Goal: Task Accomplishment & Management: Use online tool/utility

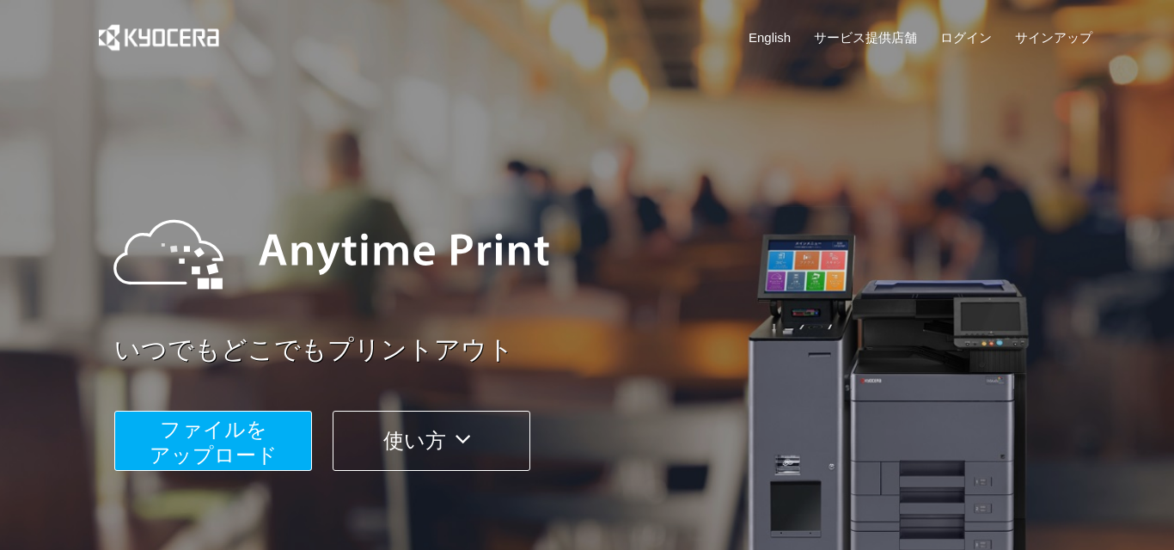
click at [245, 445] on span "ファイルを ​​アップロード" at bounding box center [214, 442] width 128 height 49
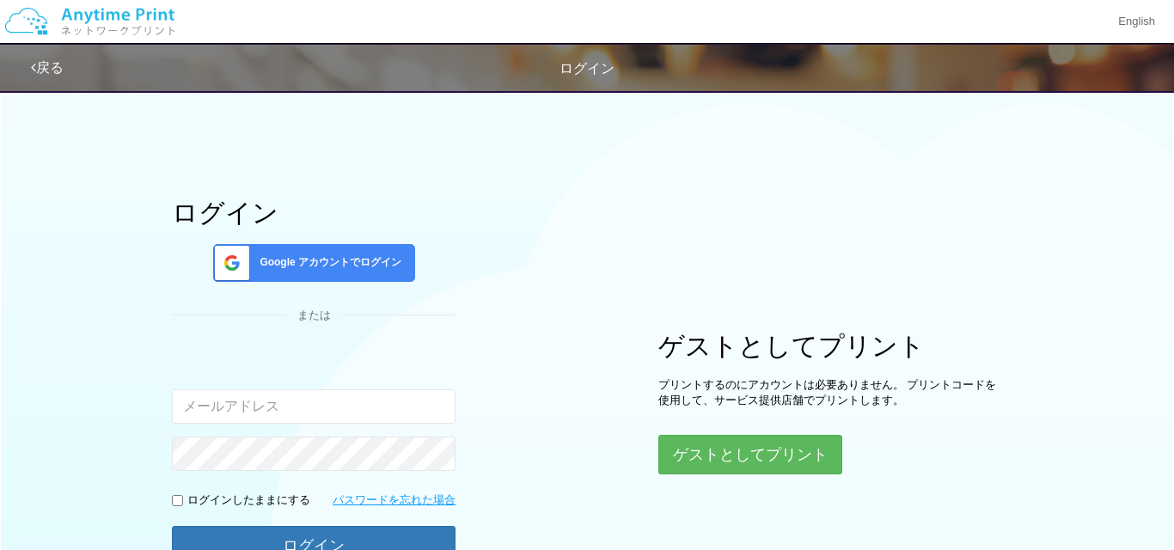
click at [278, 264] on span "Google アカウントでログイン" at bounding box center [327, 262] width 149 height 15
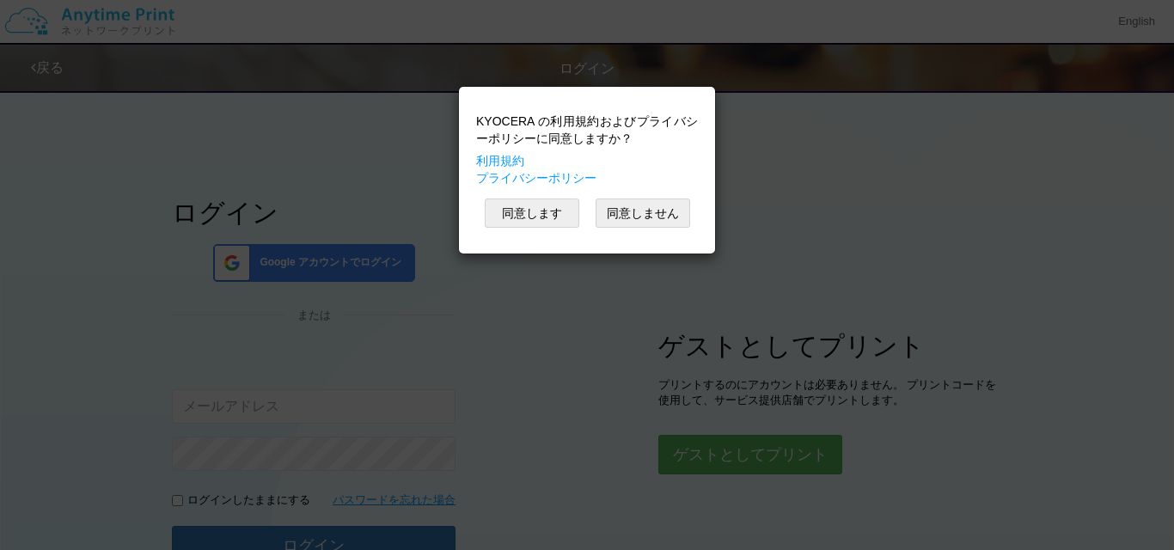
click at [520, 196] on div "KYOCERA の利用規約およびプライバシーポリシーに同意しますか？ 利用規約 プライバシーポリシー 同意します 同意しません" at bounding box center [587, 170] width 239 height 150
click at [524, 207] on button "同意します" at bounding box center [532, 213] width 95 height 29
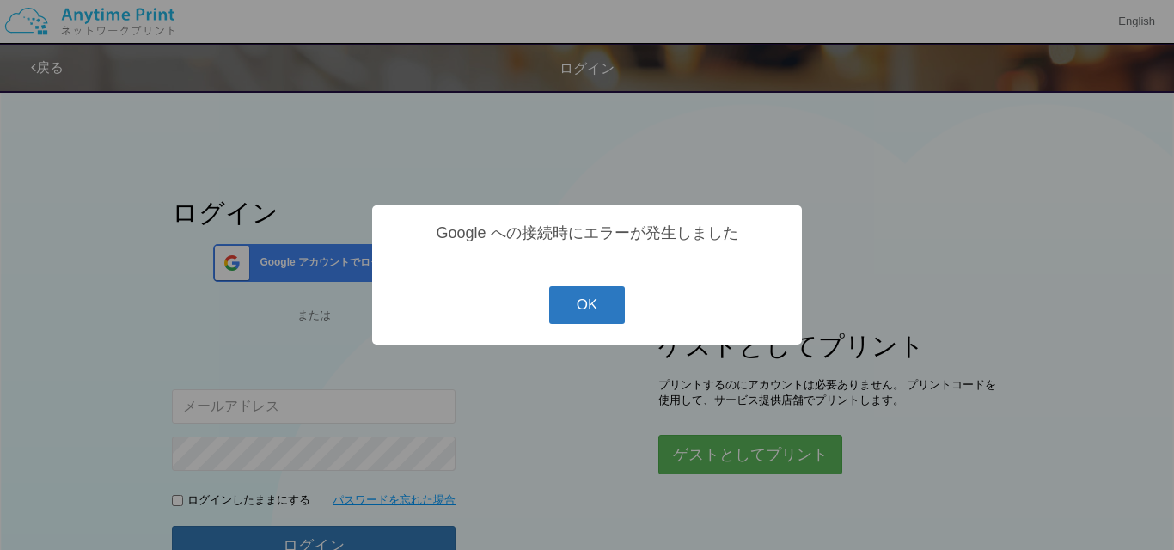
click at [596, 309] on button "OK" at bounding box center [587, 305] width 76 height 38
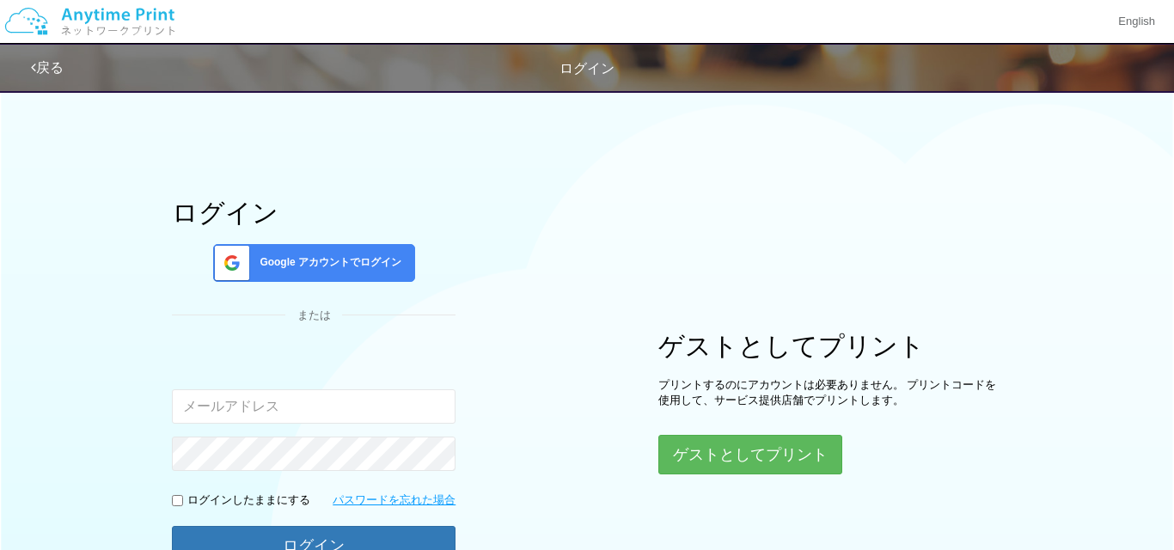
click at [394, 260] on span "Google アカウントでログイン" at bounding box center [327, 262] width 149 height 15
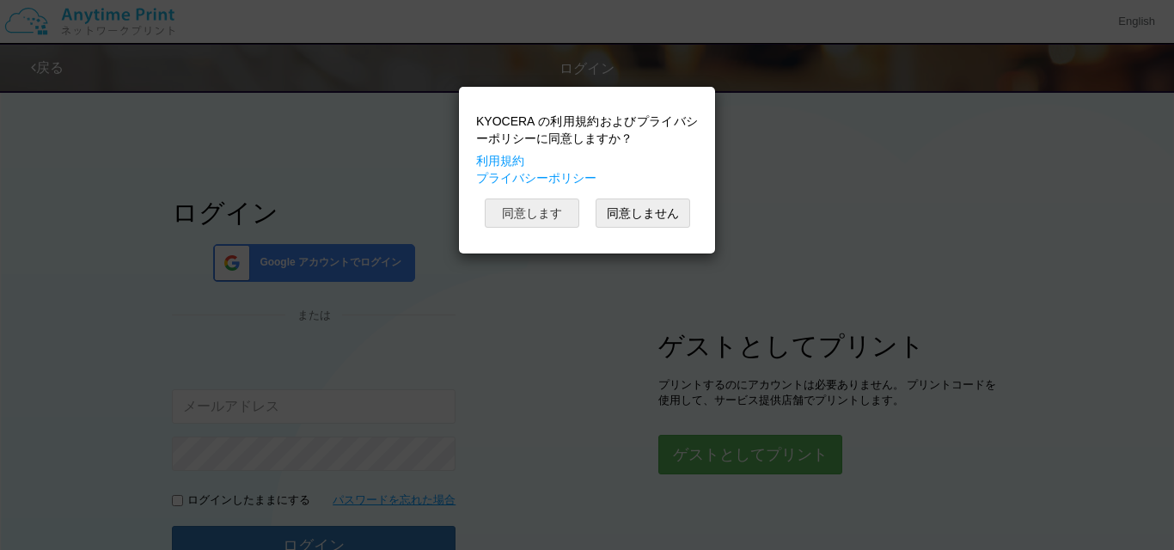
click at [545, 215] on button "同意します" at bounding box center [532, 213] width 95 height 29
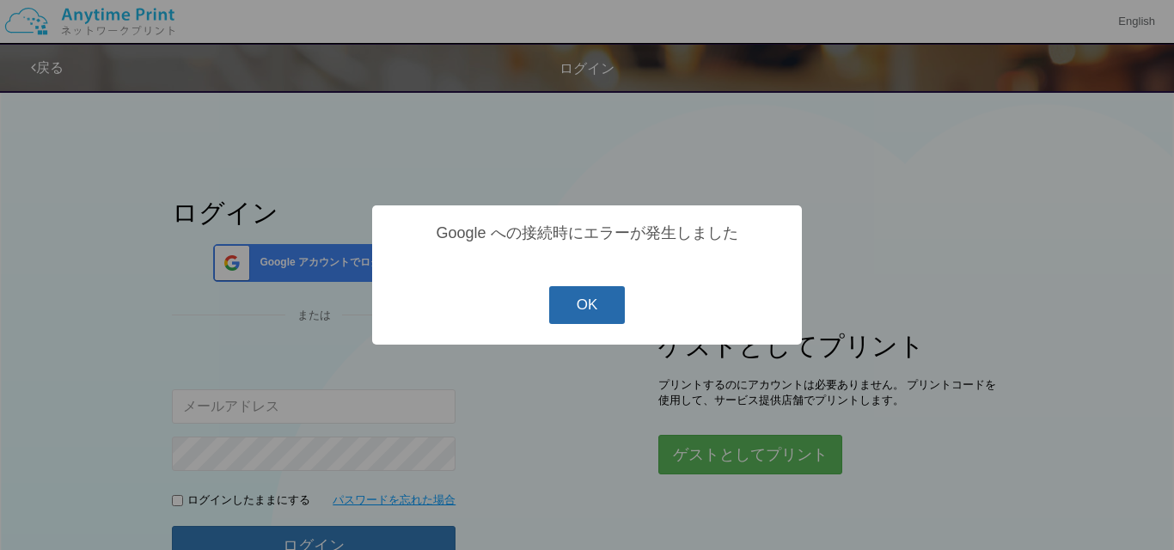
click at [596, 303] on button "OK" at bounding box center [587, 305] width 76 height 38
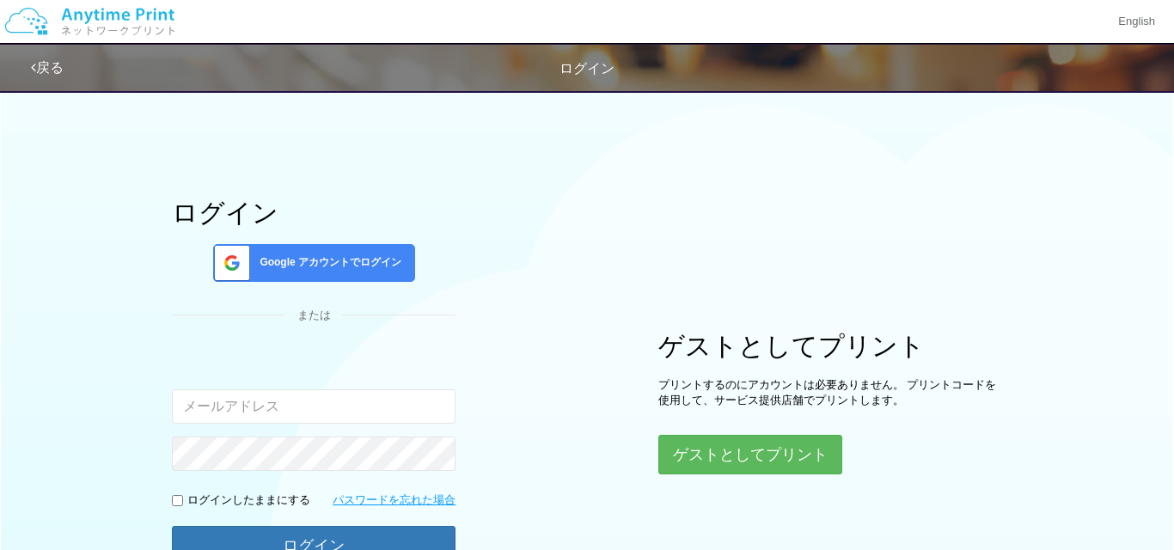
click at [379, 257] on span "Google アカウントでログイン" at bounding box center [327, 262] width 149 height 15
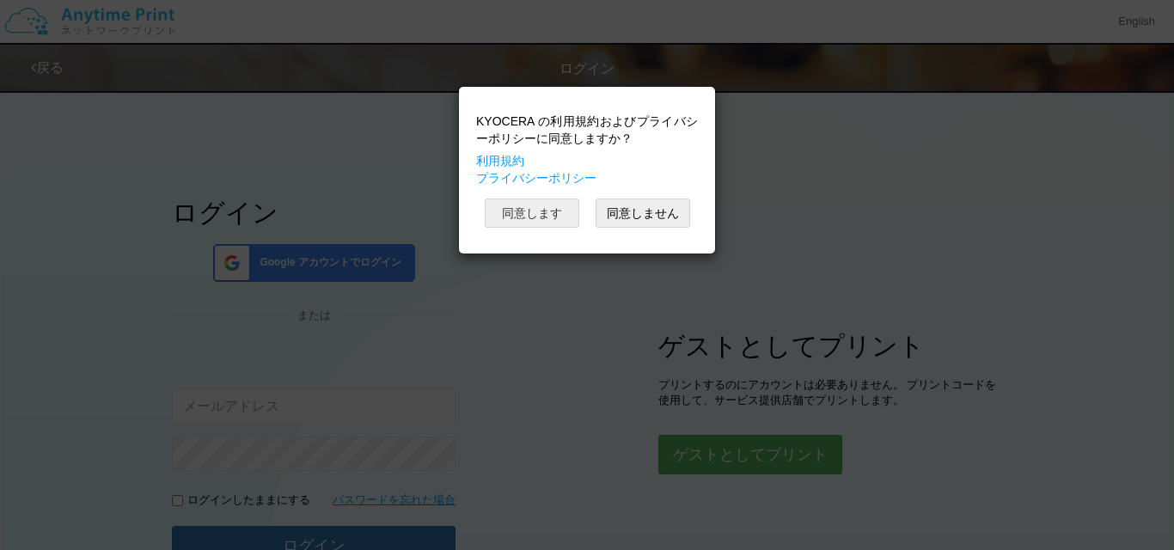
click at [572, 217] on button "同意します" at bounding box center [532, 213] width 95 height 29
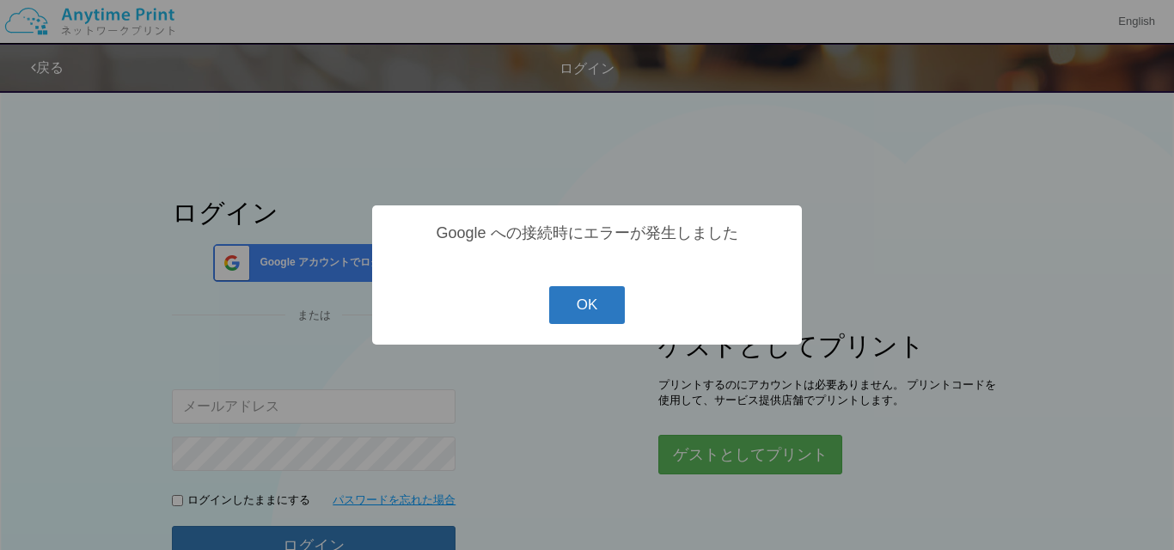
click at [590, 315] on button "OK" at bounding box center [587, 305] width 76 height 38
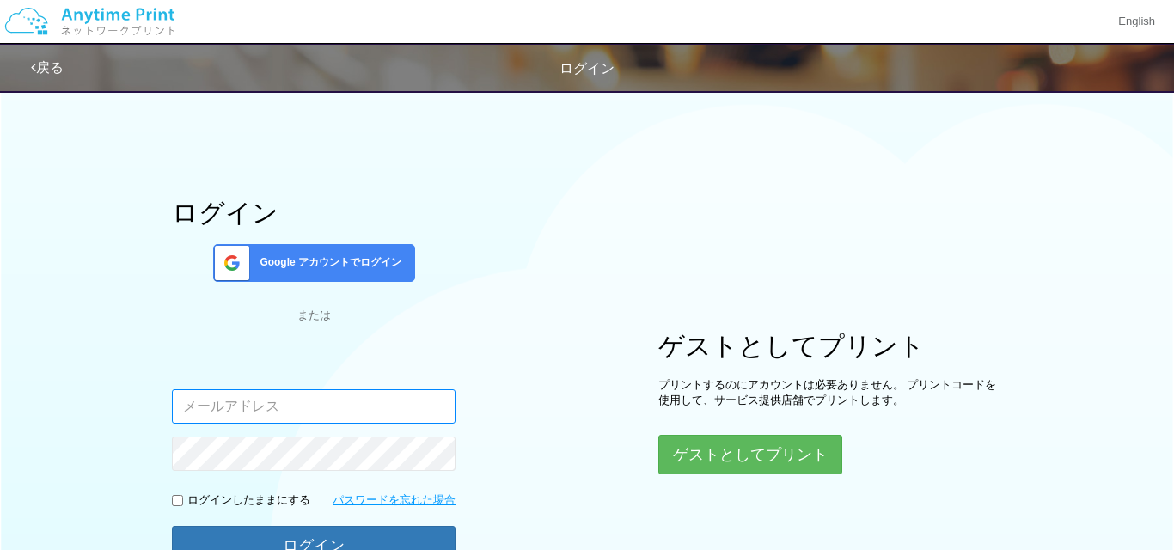
click at [419, 394] on input "email" at bounding box center [314, 406] width 284 height 34
type input "あ"
type input "[EMAIL_ADDRESS][DOMAIN_NAME]"
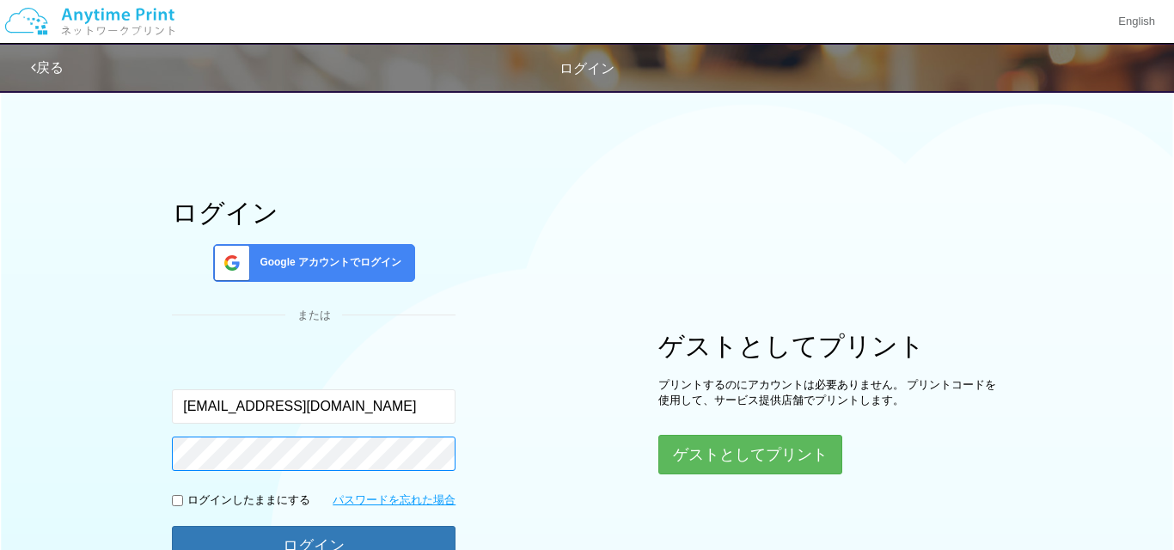
click at [314, 543] on button "ログイン" at bounding box center [314, 546] width 284 height 40
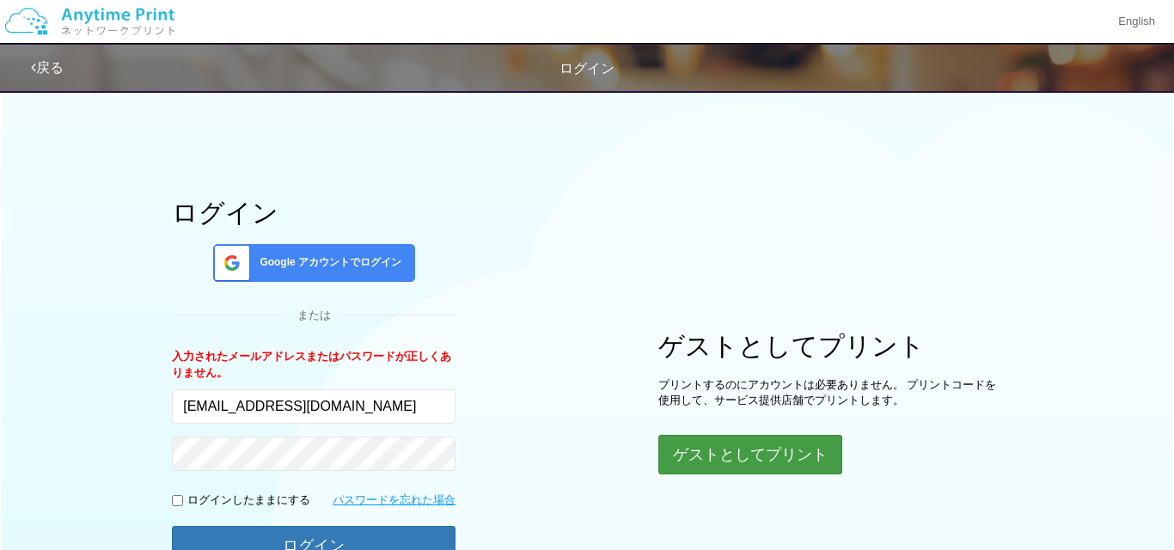
click at [735, 462] on button "ゲストとしてプリント" at bounding box center [750, 455] width 184 height 40
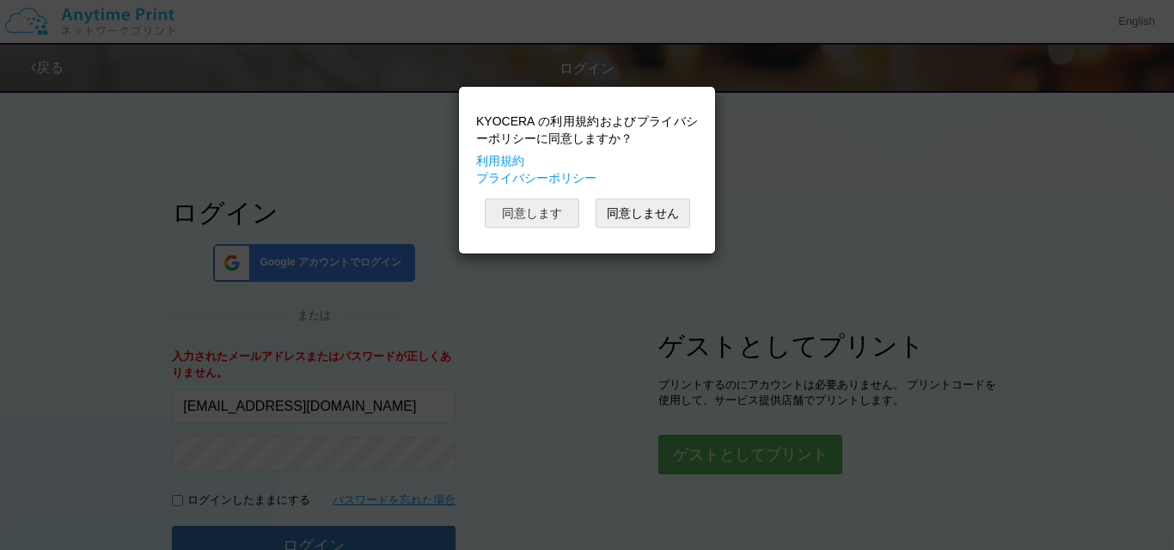
click at [559, 213] on button "同意します" at bounding box center [532, 213] width 95 height 29
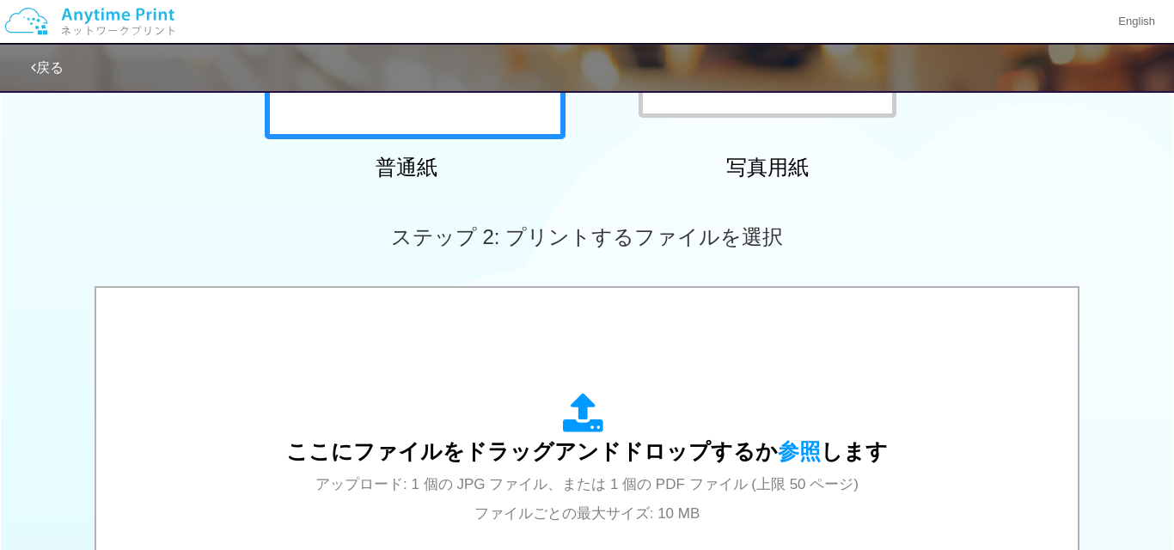
scroll to position [473, 0]
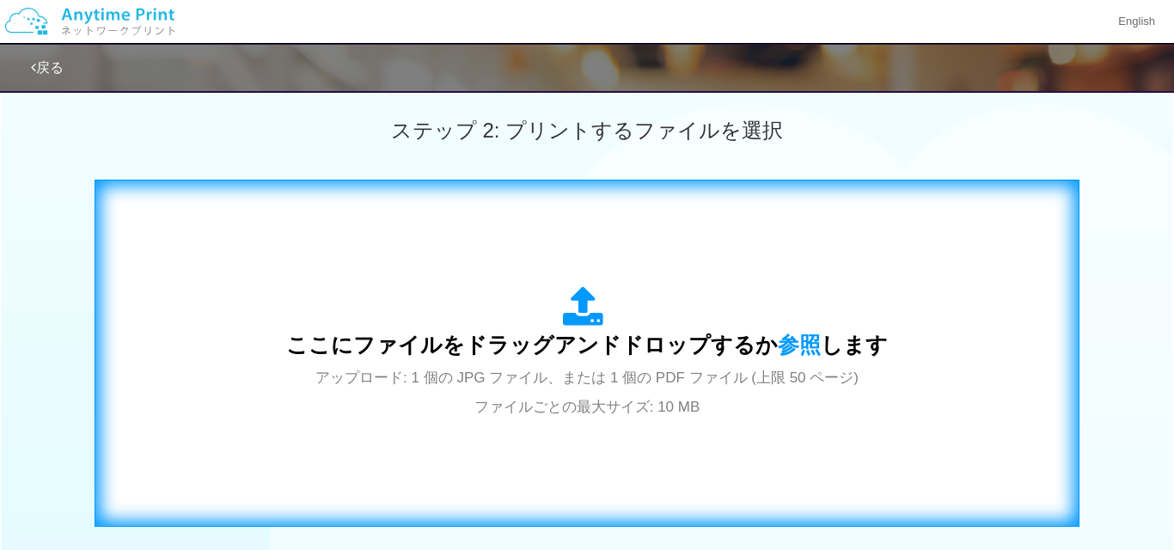
click at [582, 304] on icon at bounding box center [587, 307] width 48 height 43
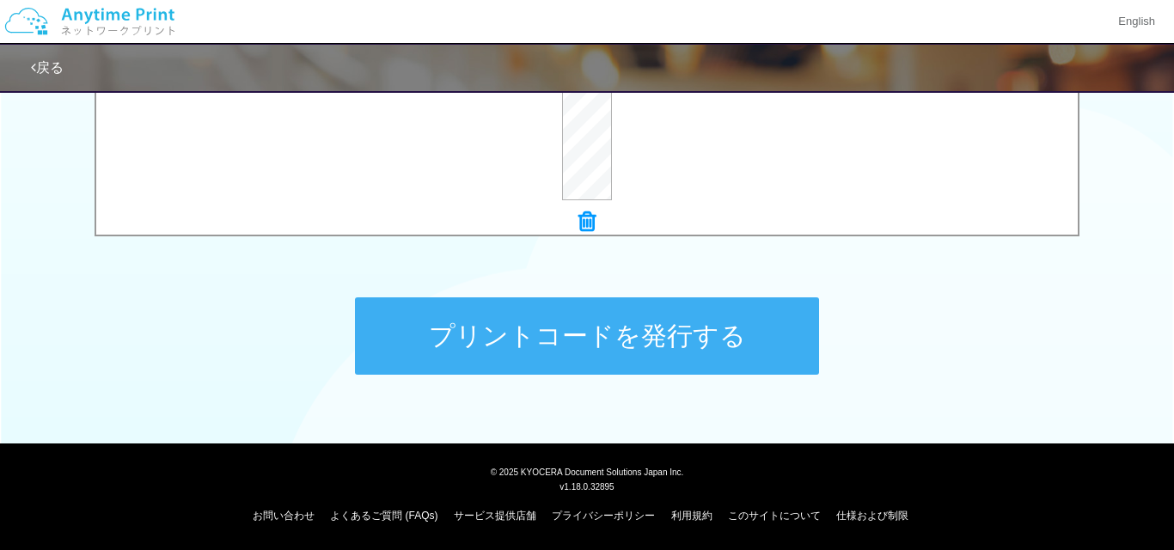
scroll to position [756, 0]
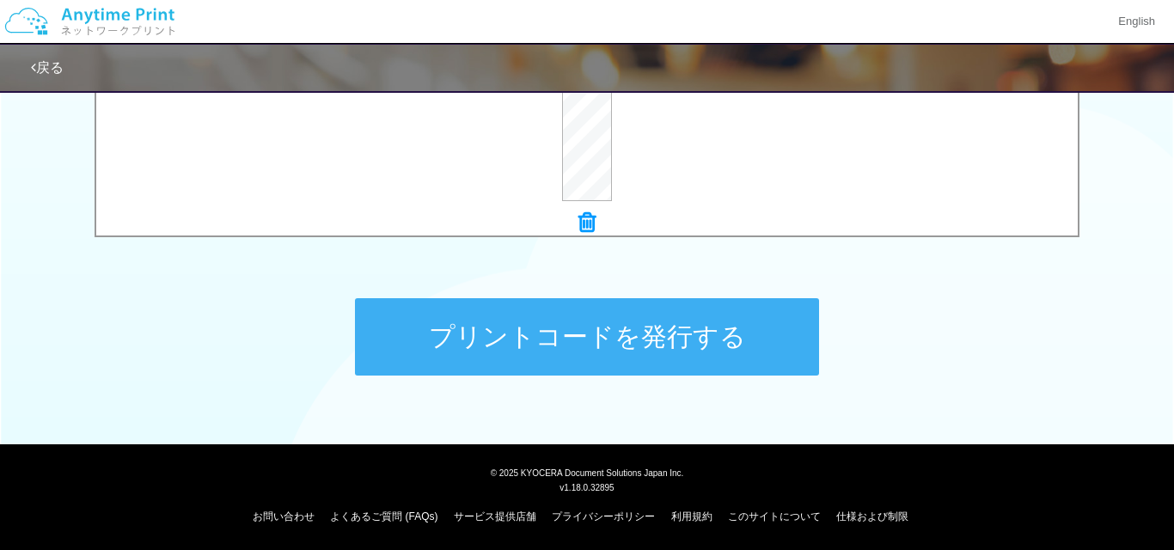
click at [523, 332] on button "プリントコードを発行する" at bounding box center [587, 336] width 464 height 77
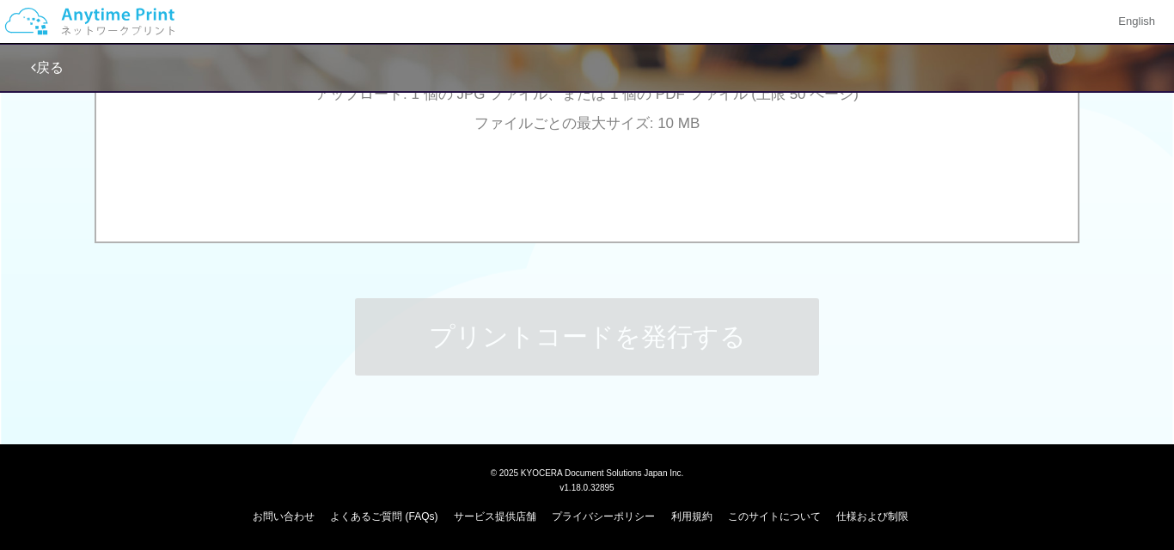
scroll to position [0, 0]
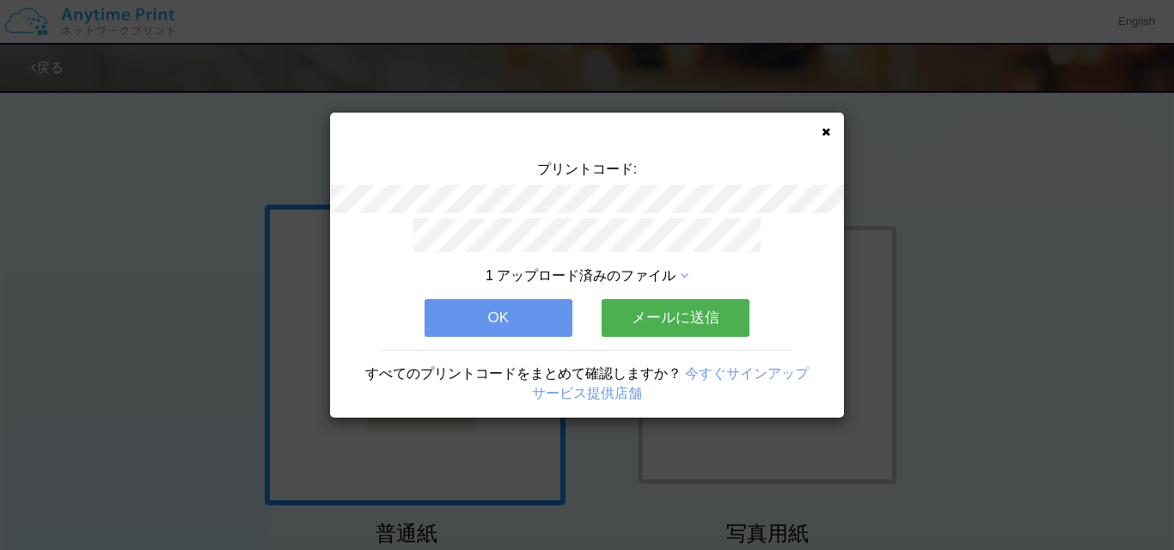
click at [829, 131] on icon at bounding box center [826, 131] width 9 height 11
